Goal: Contribute content: Add original content to the website for others to see

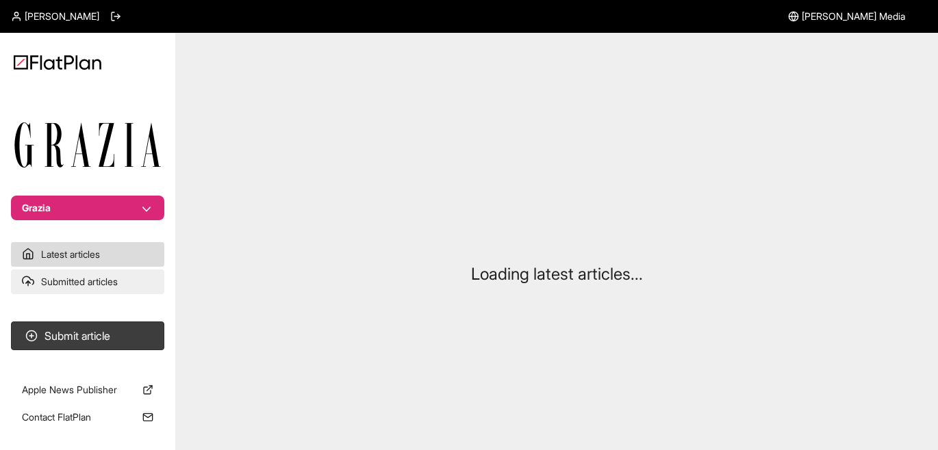
click at [118, 281] on link "Submitted articles" at bounding box center [87, 282] width 153 height 25
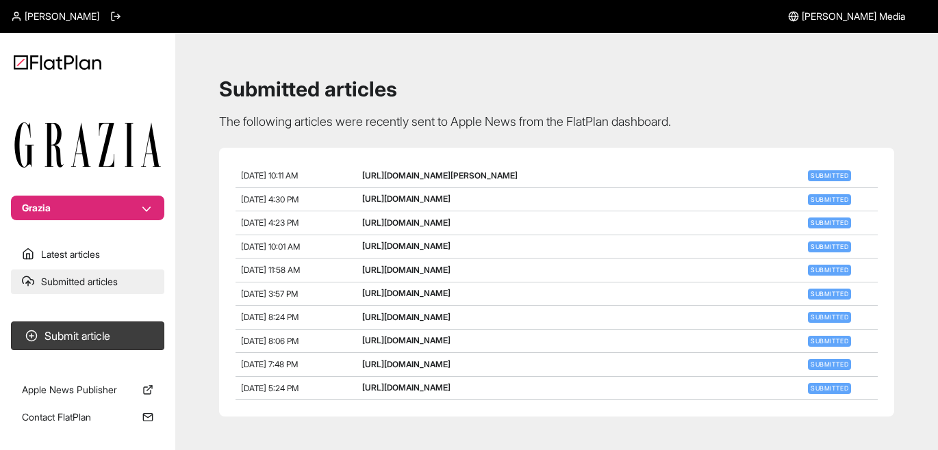
click at [101, 283] on link "Submitted articles" at bounding box center [87, 282] width 153 height 25
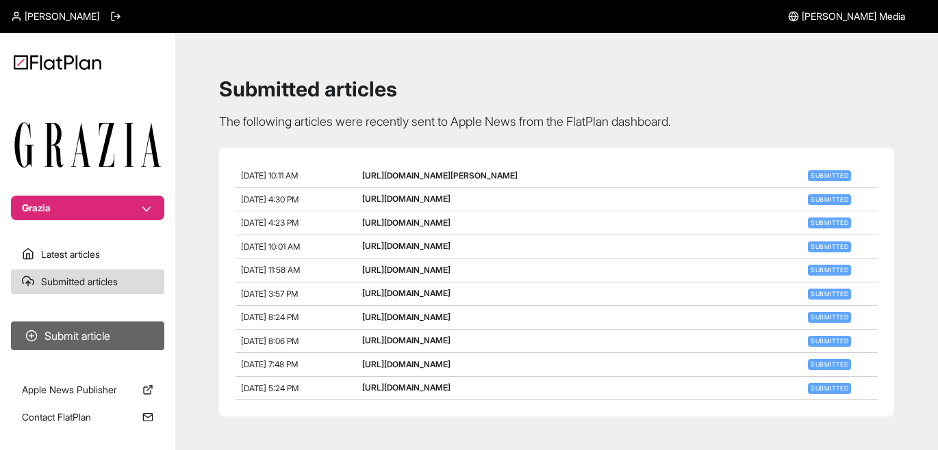
click at [120, 333] on button "Submit article" at bounding box center [87, 336] width 153 height 29
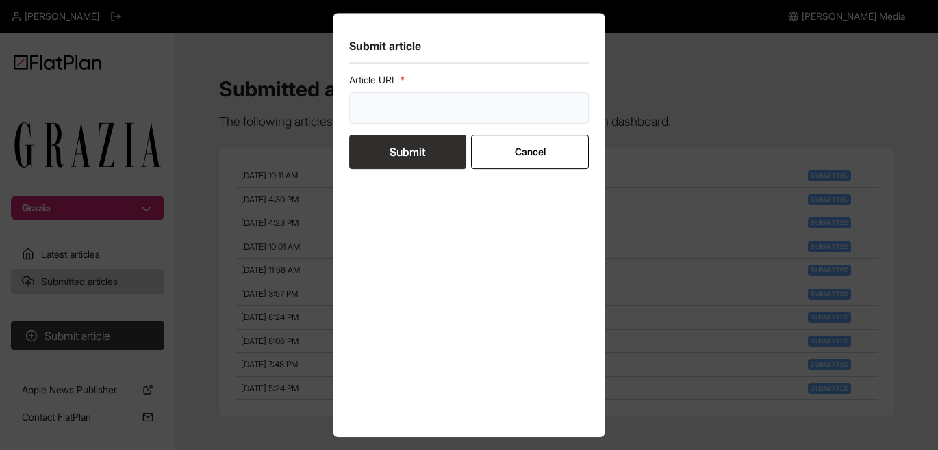
click at [427, 108] on input "url" at bounding box center [469, 107] width 240 height 31
paste input "[URL][DOMAIN_NAME]"
type input "[URL][DOMAIN_NAME]"
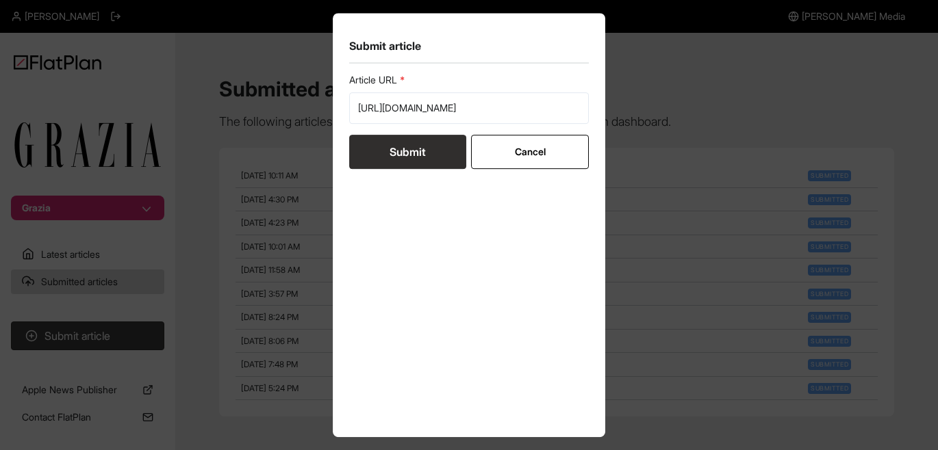
click at [400, 149] on button "Submit" at bounding box center [407, 152] width 117 height 34
